Goal: Task Accomplishment & Management: Manage account settings

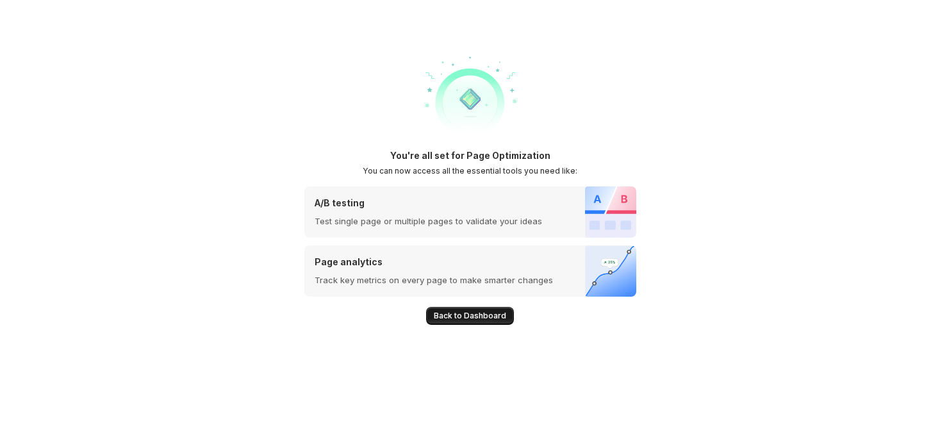
click at [457, 307] on button "Back to Dashboard" at bounding box center [470, 316] width 88 height 18
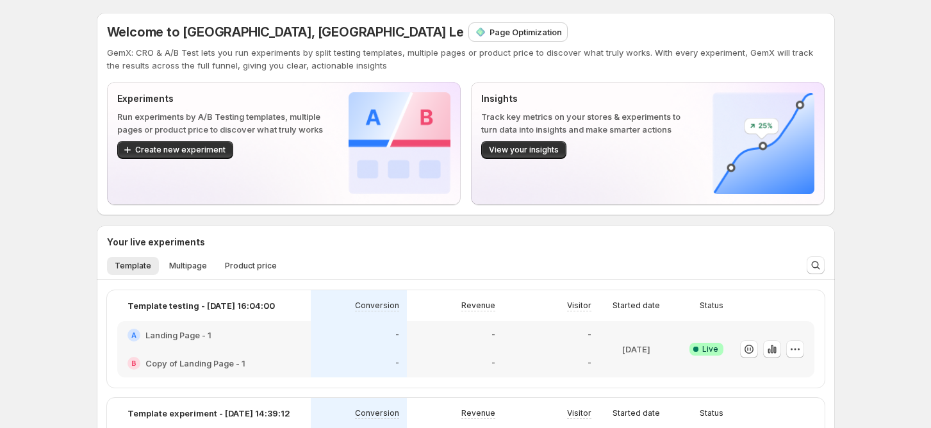
click at [469, 39] on div "Page Optimization" at bounding box center [518, 32] width 98 height 18
click at [490, 27] on p "Page Optimization" at bounding box center [526, 32] width 72 height 13
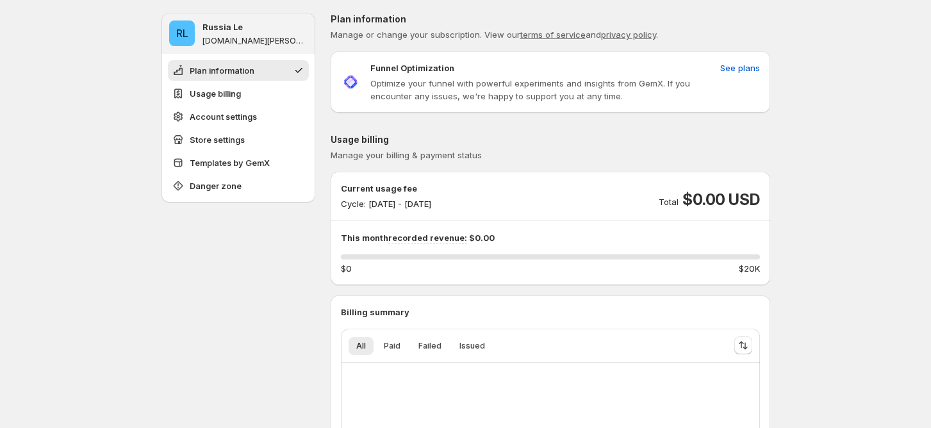
click at [352, 258] on div "0 %" at bounding box center [550, 256] width 419 height 5
click at [352, 270] on span "$0" at bounding box center [346, 268] width 11 height 13
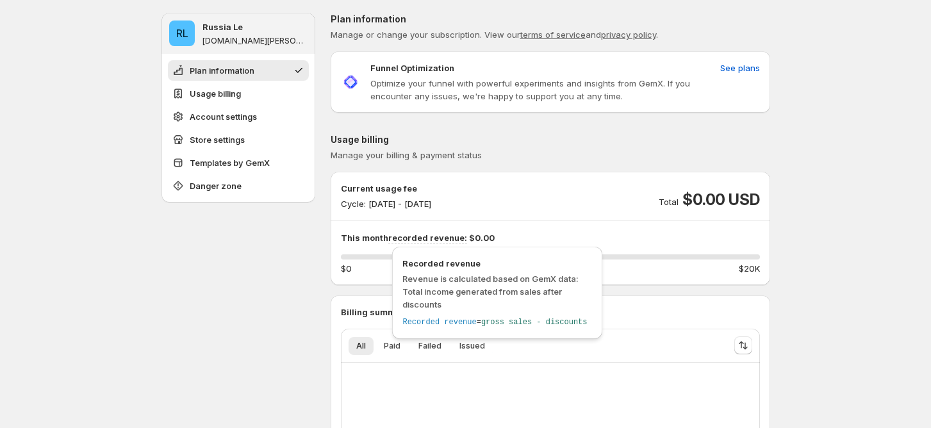
click at [415, 234] on span "recorded revenue:" at bounding box center [427, 238] width 79 height 11
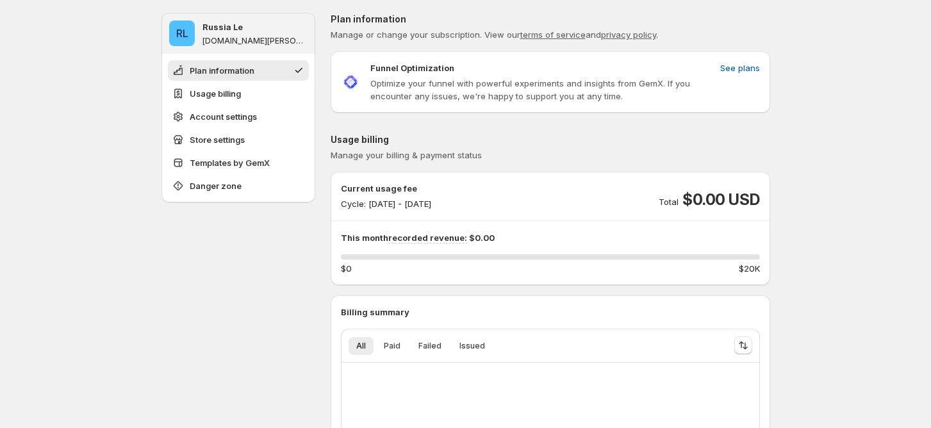
click at [380, 254] on div "0 %" at bounding box center [550, 256] width 419 height 5
drag, startPoint x: 349, startPoint y: 262, endPoint x: 383, endPoint y: 261, distance: 34.0
click at [383, 261] on div "0 % $0 $20K" at bounding box center [550, 264] width 419 height 21
click at [392, 258] on div "0 %" at bounding box center [550, 256] width 419 height 5
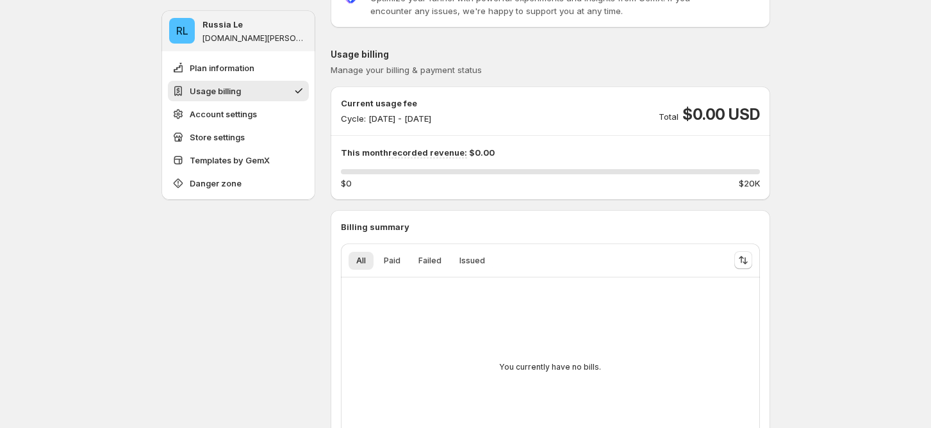
scroll to position [256, 0]
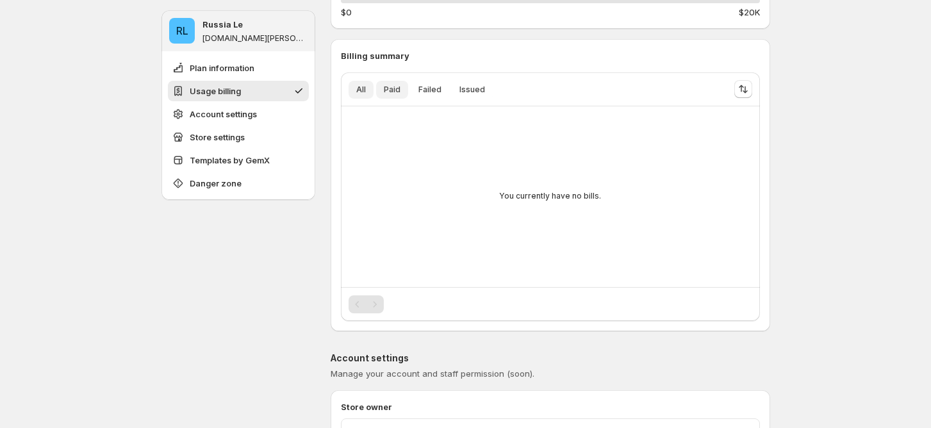
click at [394, 97] on button "Paid" at bounding box center [392, 90] width 32 height 18
click at [436, 92] on span "Failed" at bounding box center [429, 90] width 23 height 10
click at [468, 90] on span "Issued" at bounding box center [472, 90] width 26 height 10
click at [436, 96] on button "Failed" at bounding box center [430, 90] width 38 height 18
click at [400, 98] on button "Paid" at bounding box center [392, 90] width 32 height 18
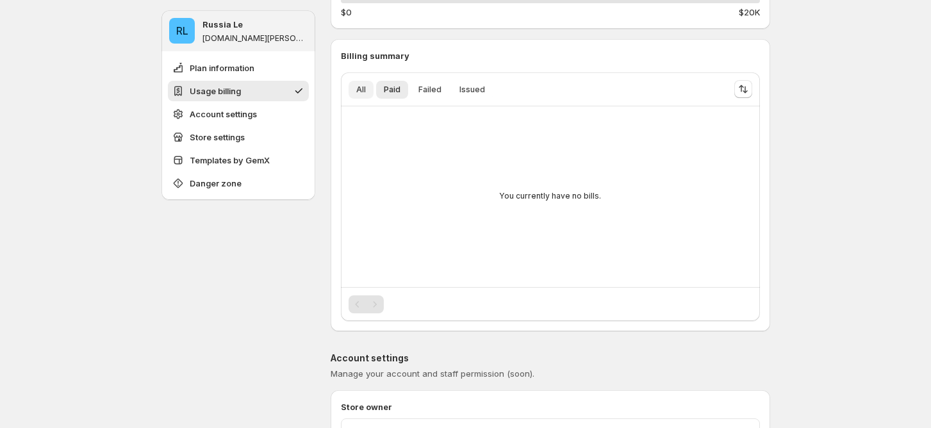
click at [363, 95] on button "All" at bounding box center [361, 90] width 25 height 18
click at [392, 93] on span "Paid" at bounding box center [392, 90] width 17 height 10
click at [421, 93] on span "Failed" at bounding box center [429, 90] width 23 height 10
click at [472, 90] on span "Issued" at bounding box center [472, 90] width 26 height 10
click at [454, 90] on button "Issued" at bounding box center [472, 90] width 41 height 18
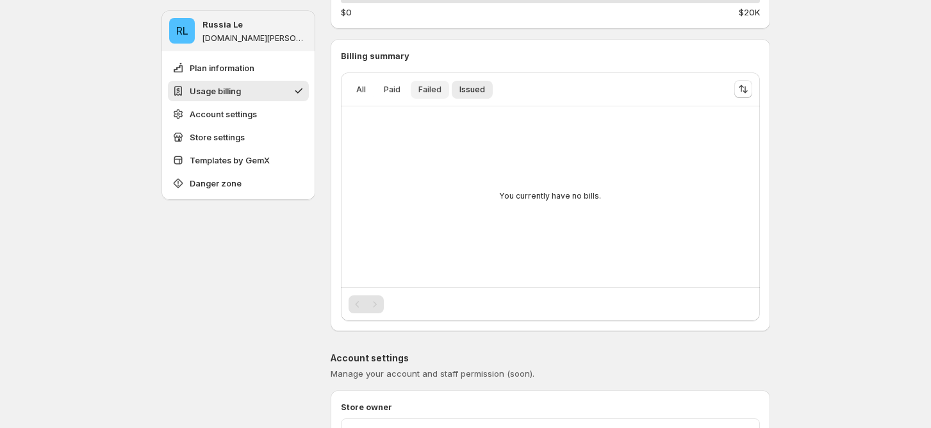
click at [433, 88] on span "Failed" at bounding box center [429, 90] width 23 height 10
click at [395, 90] on span "Paid" at bounding box center [392, 90] width 17 height 10
